Goal: Transaction & Acquisition: Purchase product/service

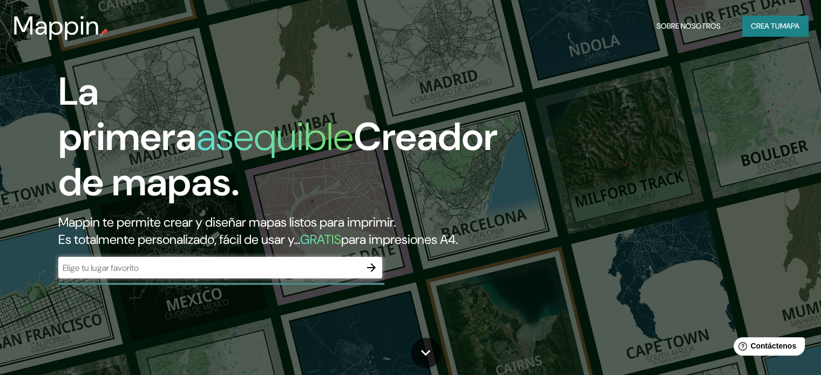
click at [192, 279] on div "​" at bounding box center [220, 268] width 324 height 22
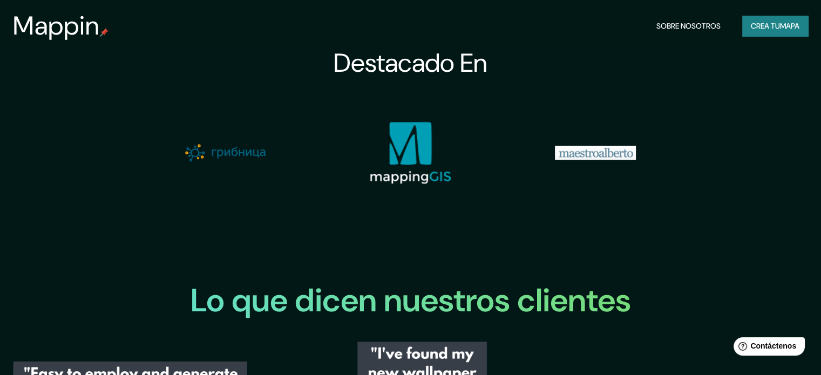
scroll to position [1026, 0]
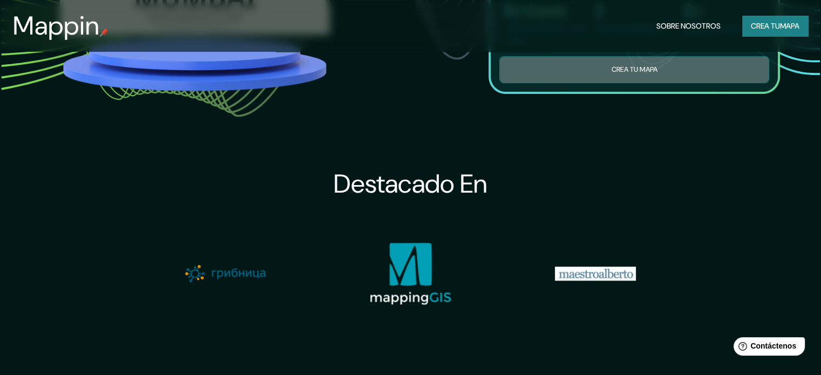
click at [632, 74] on font "Crea tu mapa" at bounding box center [634, 69] width 46 height 9
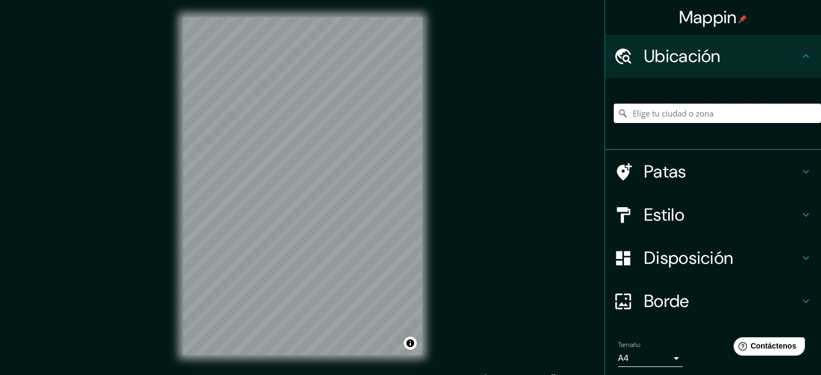
click at [663, 112] on input "Elige tu ciudad o zona" at bounding box center [717, 113] width 207 height 19
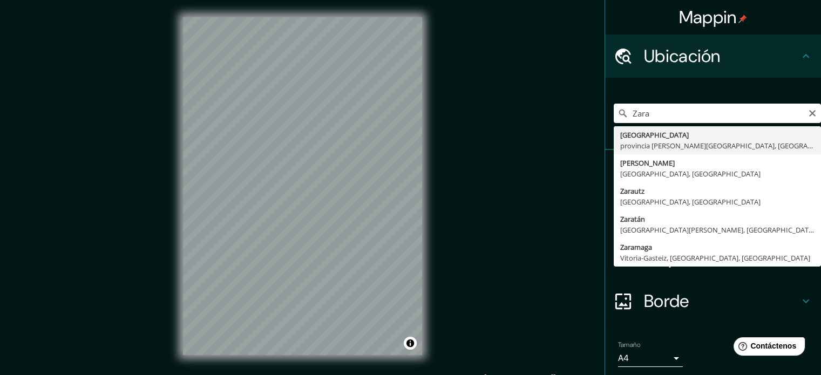
type input "[GEOGRAPHIC_DATA], [GEOGRAPHIC_DATA][PERSON_NAME], [GEOGRAPHIC_DATA]"
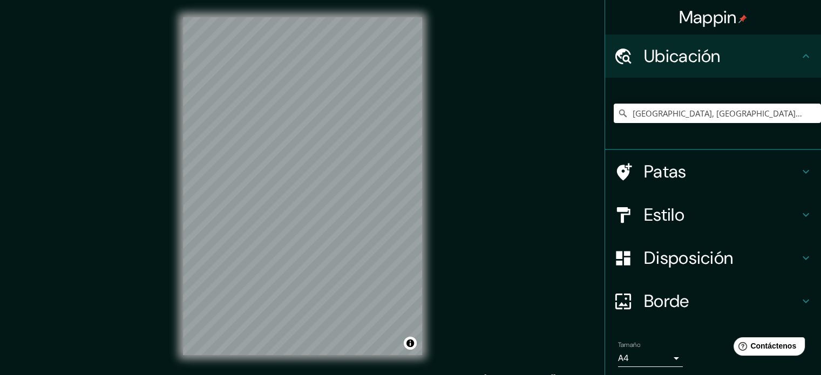
click at [681, 209] on h4 "Estilo" at bounding box center [722, 215] width 156 height 22
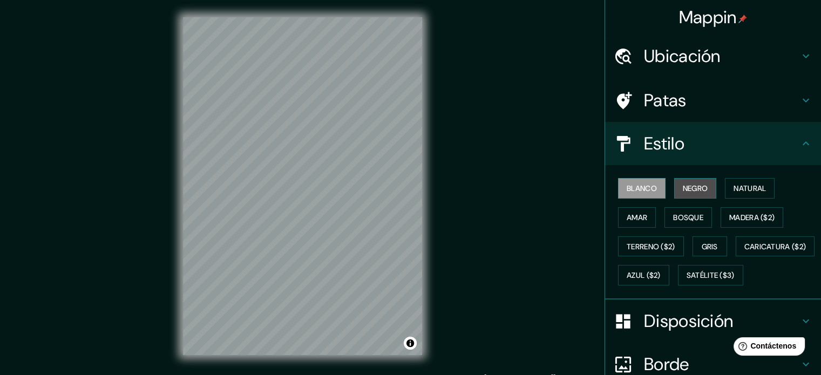
click at [685, 186] on font "Negro" at bounding box center [695, 189] width 25 height 10
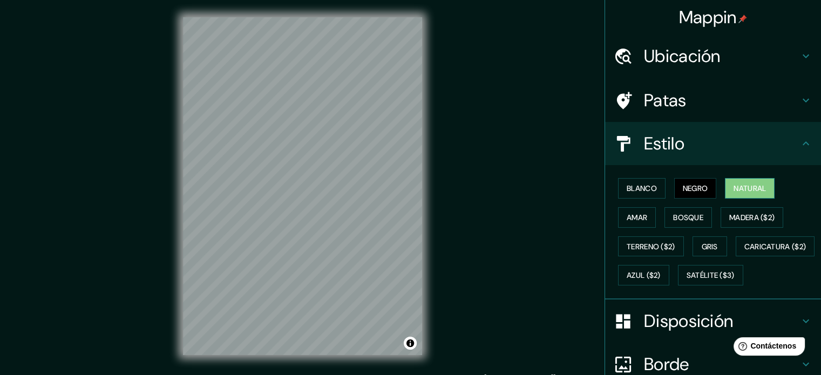
click at [752, 192] on font "Natural" at bounding box center [750, 189] width 32 height 10
click at [698, 207] on button "Bosque" at bounding box center [689, 217] width 48 height 21
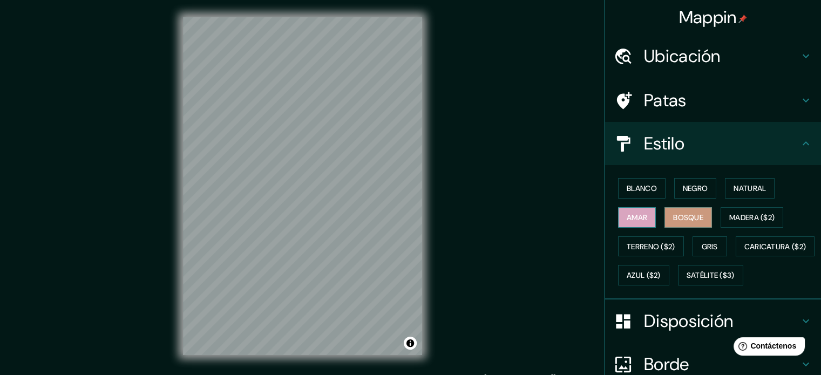
click at [627, 217] on font "Amar" at bounding box center [637, 218] width 21 height 10
click at [724, 241] on div "Blanco Negro Natural Amar Bosque Madera ($2) Terreno ($2) Gris Caricatura ($2) …" at bounding box center [717, 232] width 207 height 116
click at [713, 237] on button "Gris" at bounding box center [710, 247] width 35 height 21
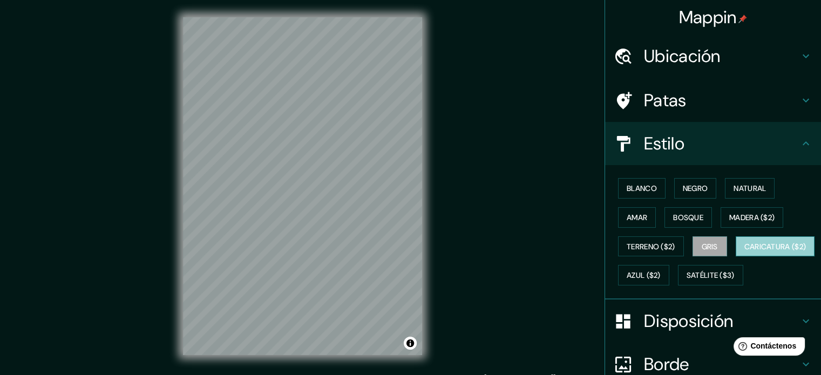
click at [745, 252] on font "Caricatura ($2)" at bounding box center [776, 247] width 62 height 10
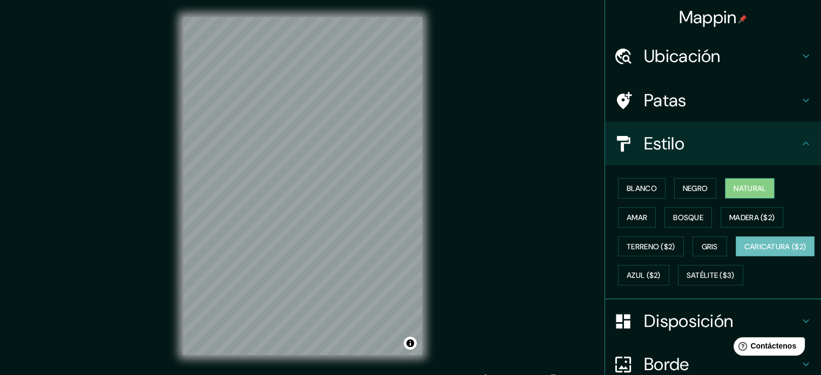
click at [756, 190] on font "Natural" at bounding box center [750, 189] width 32 height 10
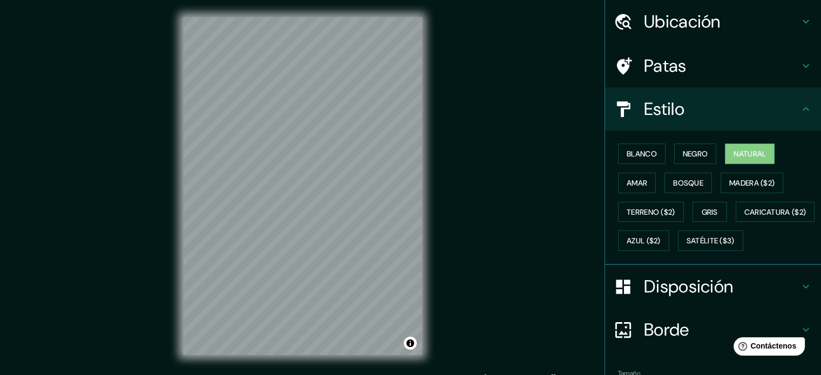
scroll to position [54, 0]
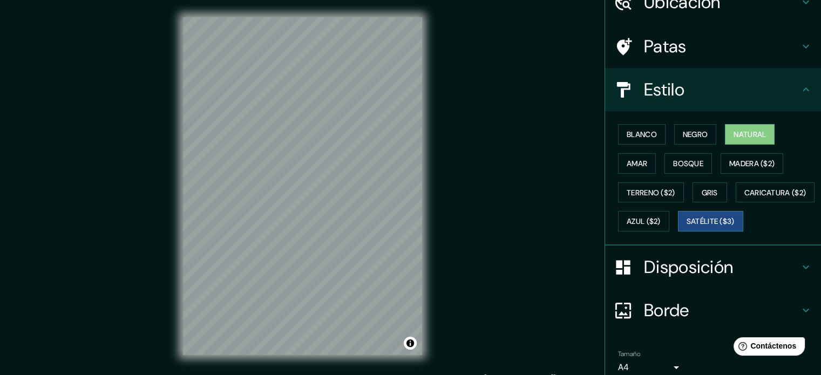
click at [687, 228] on font "Satélite ($3)" at bounding box center [711, 221] width 48 height 14
click at [727, 129] on button "Natural" at bounding box center [750, 134] width 50 height 21
click at [661, 220] on font "Azul ($2)" at bounding box center [644, 222] width 34 height 10
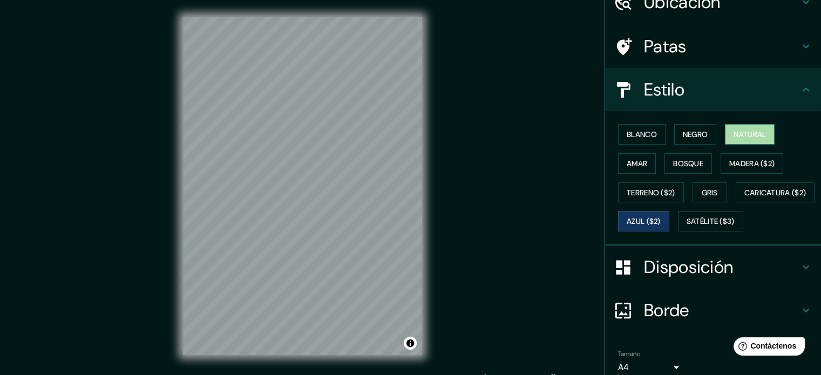
click at [751, 127] on font "Natural" at bounding box center [750, 134] width 32 height 14
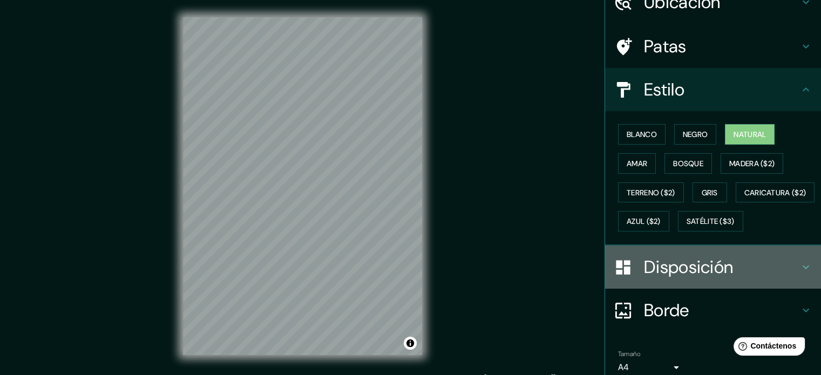
click at [687, 279] on font "Disposición" at bounding box center [688, 267] width 89 height 23
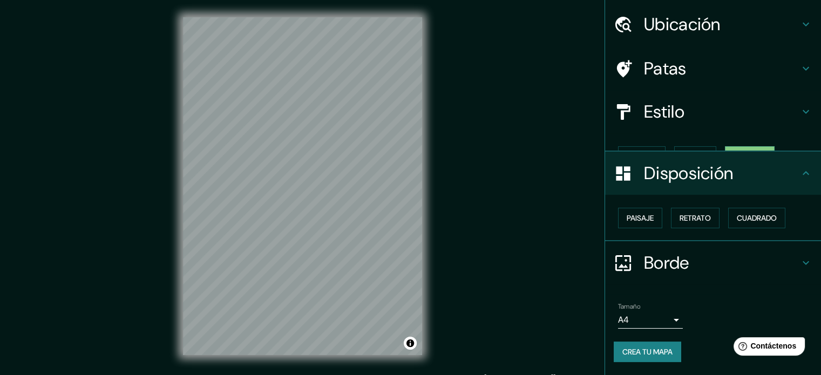
scroll to position [13, 0]
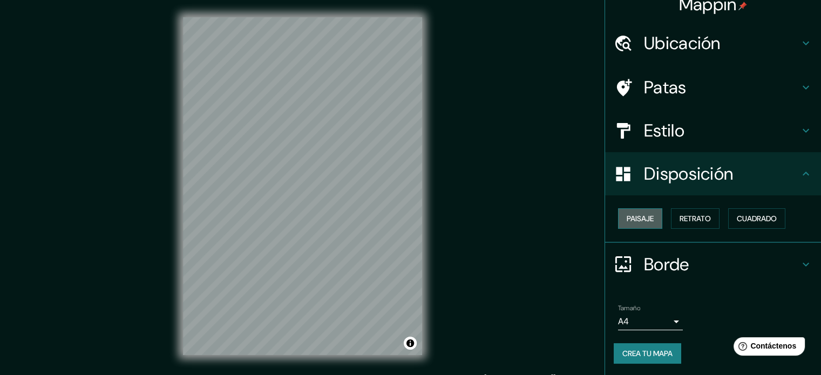
click at [633, 220] on font "Paisaje" at bounding box center [640, 219] width 27 height 10
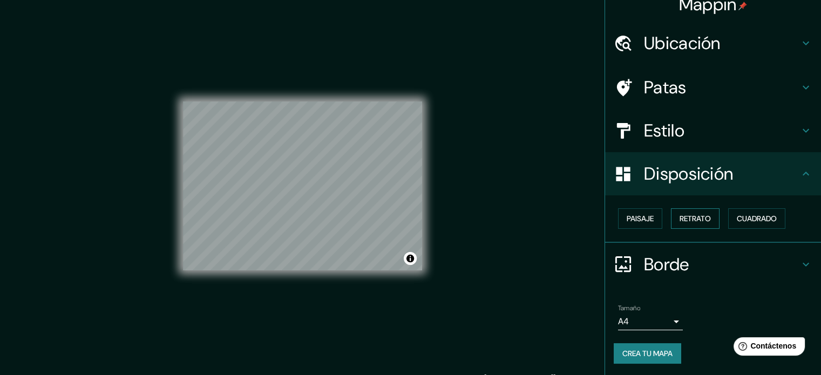
click at [702, 215] on font "Retrato" at bounding box center [695, 219] width 31 height 10
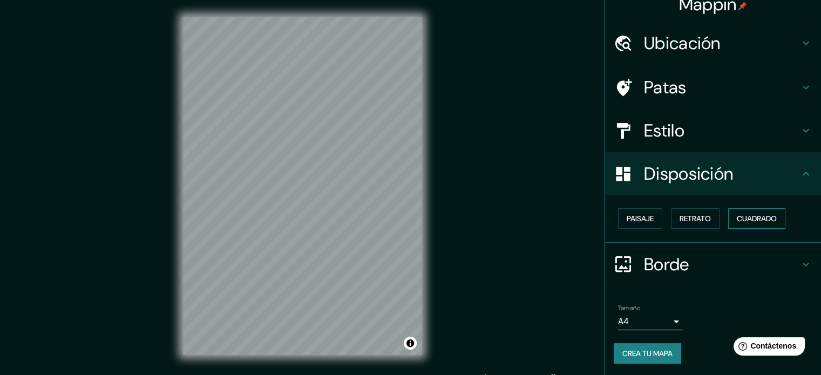
click at [763, 216] on font "Cuadrado" at bounding box center [757, 219] width 40 height 10
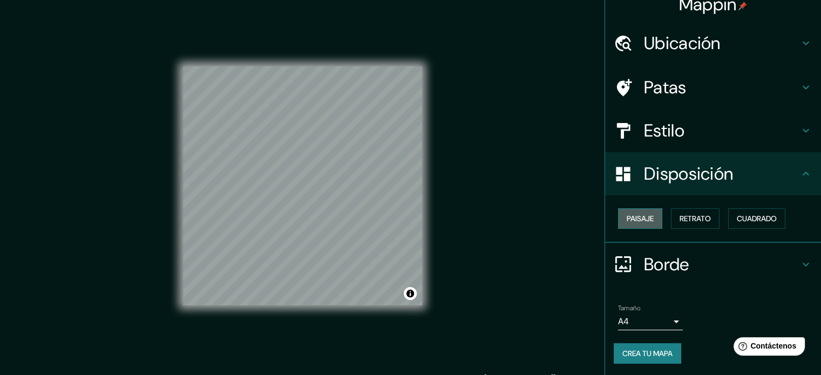
click at [629, 219] on font "Paisaje" at bounding box center [640, 219] width 27 height 10
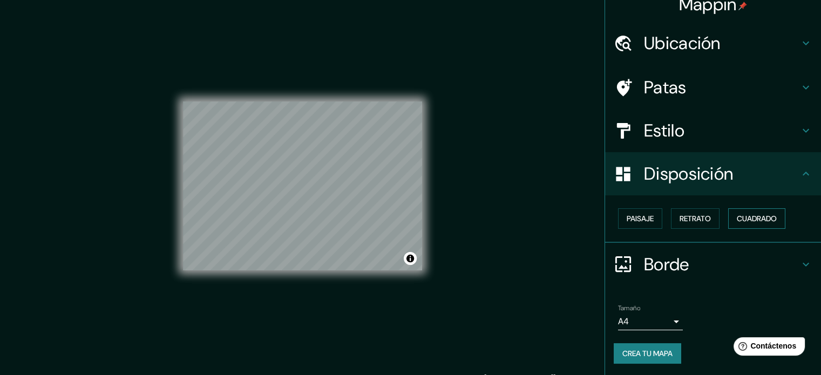
click at [750, 217] on font "Cuadrado" at bounding box center [757, 219] width 40 height 10
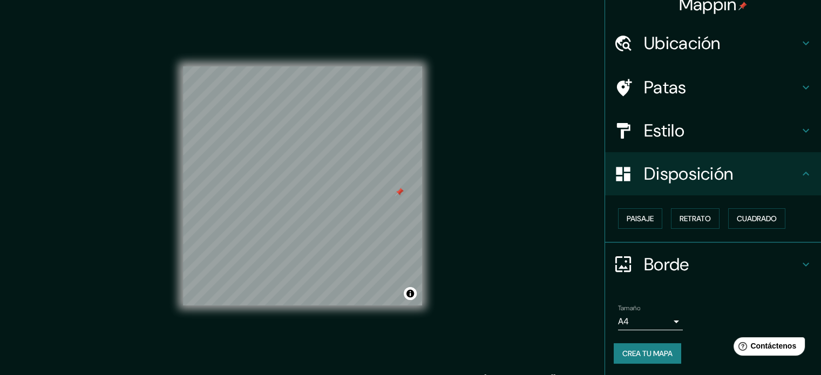
click at [400, 193] on div at bounding box center [399, 192] width 9 height 9
click at [400, 193] on div at bounding box center [399, 194] width 9 height 9
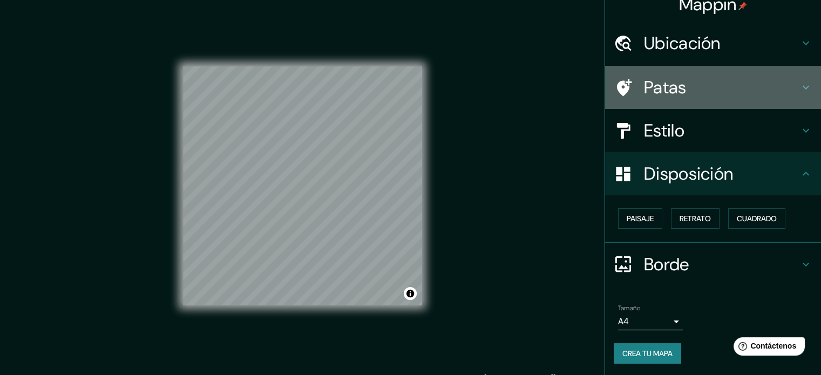
click at [646, 87] on font "Patas" at bounding box center [665, 87] width 43 height 23
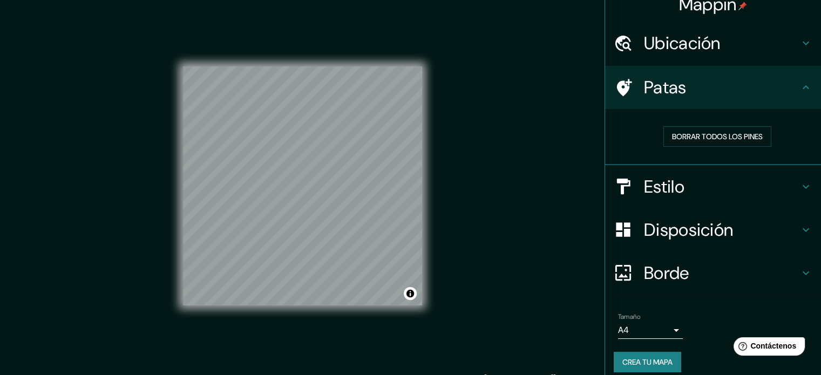
click at [661, 181] on font "Estilo" at bounding box center [664, 187] width 41 height 23
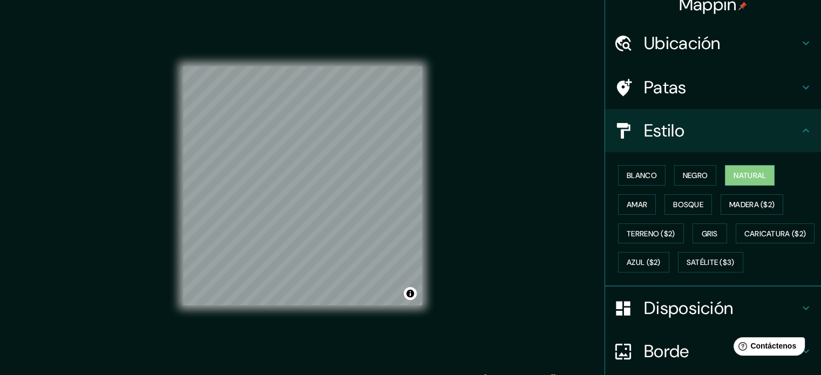
click at [649, 139] on font "Estilo" at bounding box center [664, 130] width 41 height 23
click at [797, 114] on div "Estilo" at bounding box center [713, 130] width 216 height 43
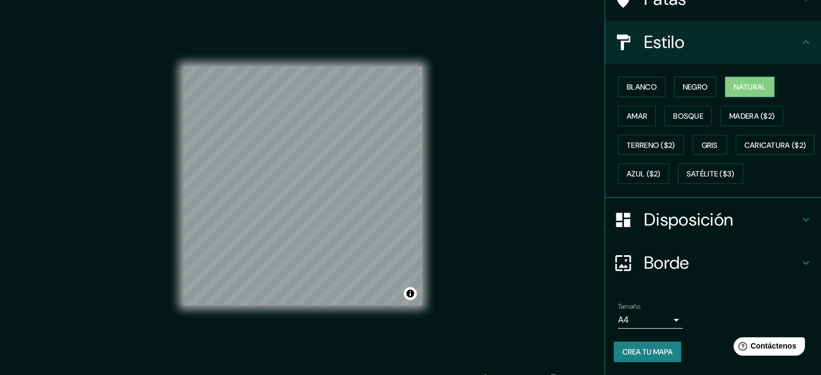
click at [719, 262] on h4 "Borde" at bounding box center [722, 263] width 156 height 22
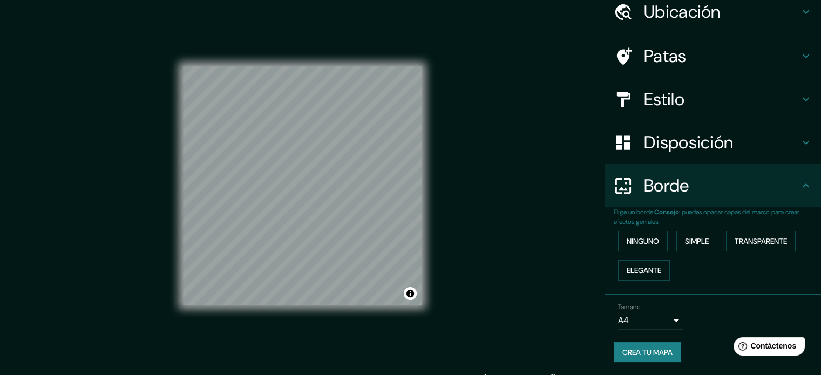
scroll to position [43, 0]
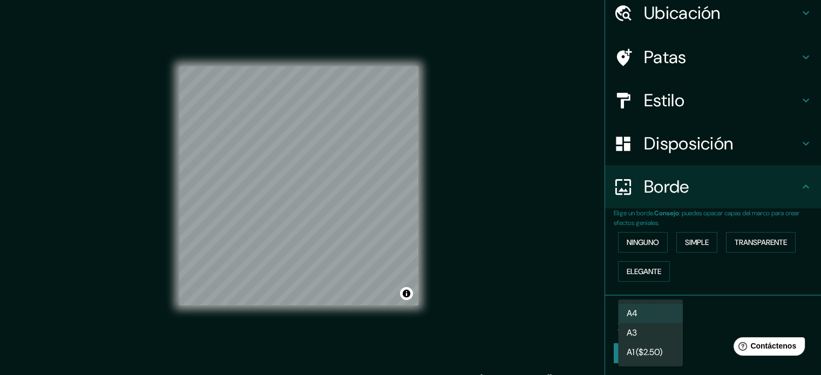
click at [665, 319] on body "Mappin Ubicación [GEOGRAPHIC_DATA], [GEOGRAPHIC_DATA][PERSON_NAME], [GEOGRAPHIC…" at bounding box center [410, 187] width 821 height 375
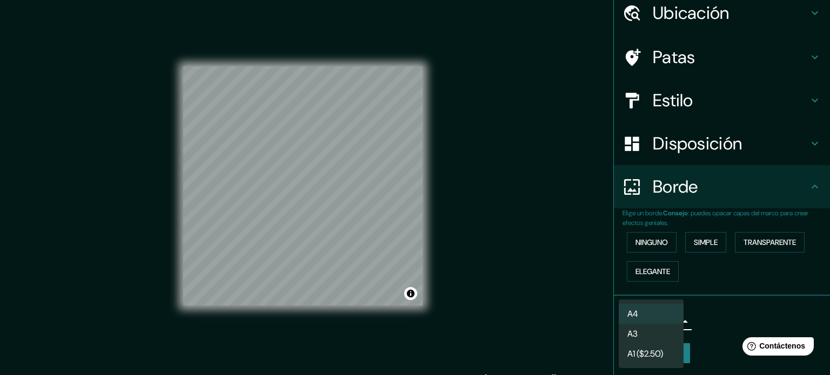
click at [665, 334] on li "A3" at bounding box center [650, 334] width 65 height 20
type input "a4"
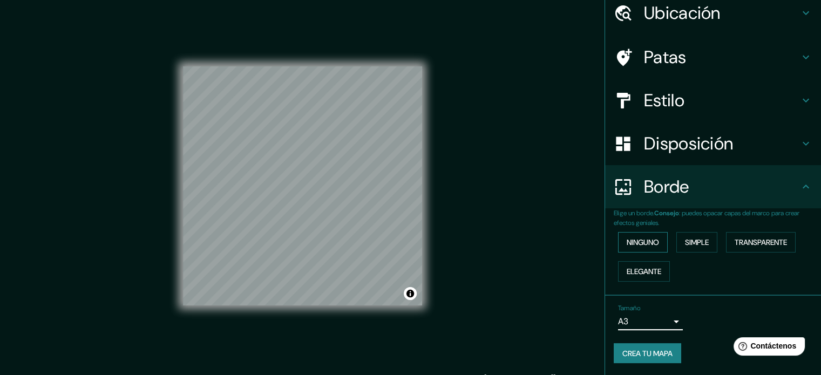
click at [645, 239] on font "Ninguno" at bounding box center [643, 243] width 32 height 10
click at [687, 244] on font "Simple" at bounding box center [697, 243] width 24 height 10
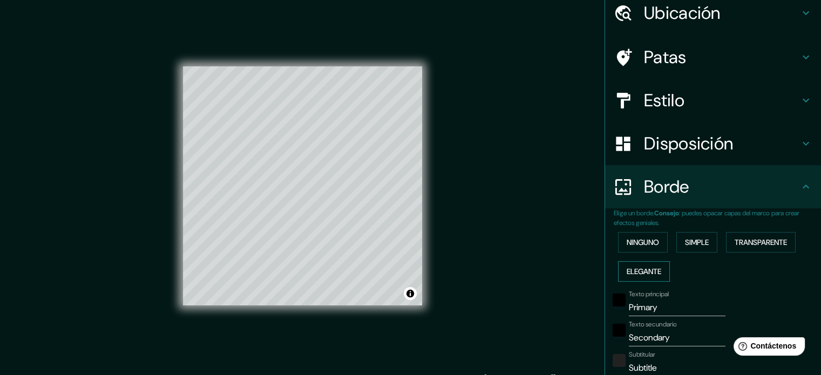
click at [659, 274] on button "Elegante" at bounding box center [644, 271] width 52 height 21
click at [764, 236] on font "Transparente" at bounding box center [761, 242] width 52 height 14
click at [618, 238] on button "Ninguno" at bounding box center [643, 242] width 50 height 21
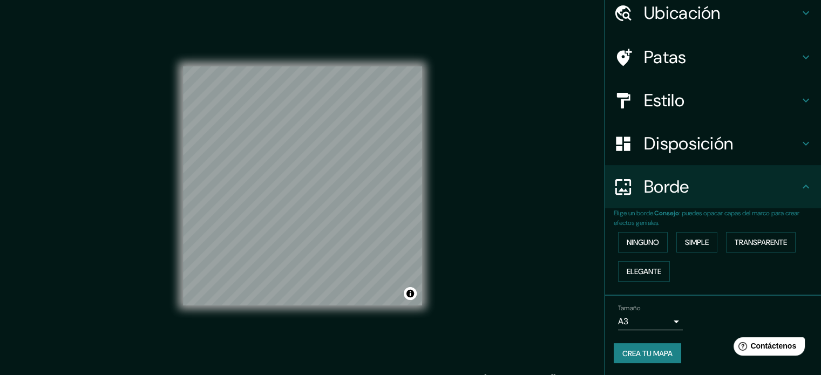
click at [513, 144] on div "Mappin Ubicación [GEOGRAPHIC_DATA], [GEOGRAPHIC_DATA][PERSON_NAME], [GEOGRAPHIC…" at bounding box center [410, 195] width 821 height 390
